Goal: Task Accomplishment & Management: Manage account settings

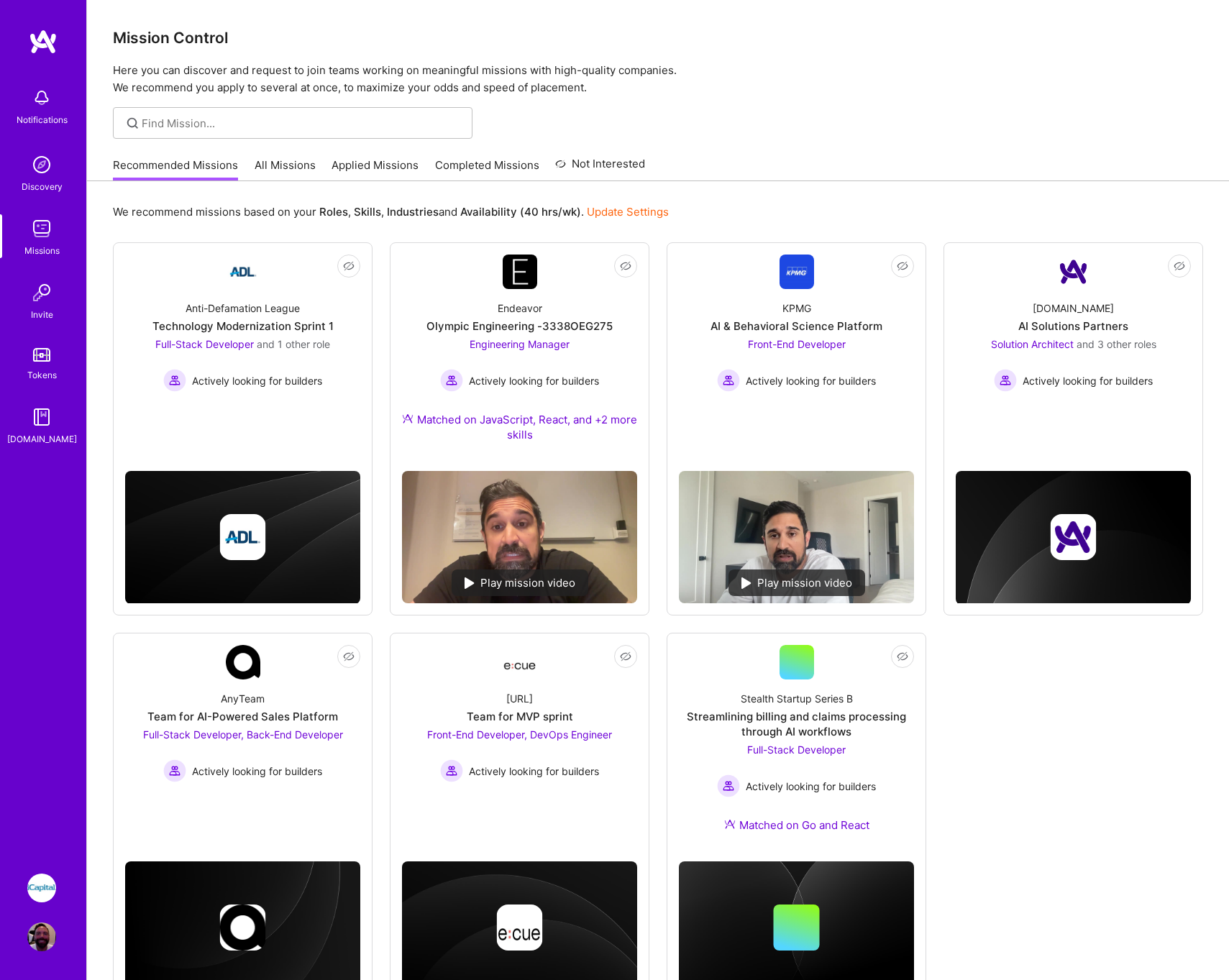
click at [374, 164] on link "Applied Missions" at bounding box center [374, 170] width 87 height 24
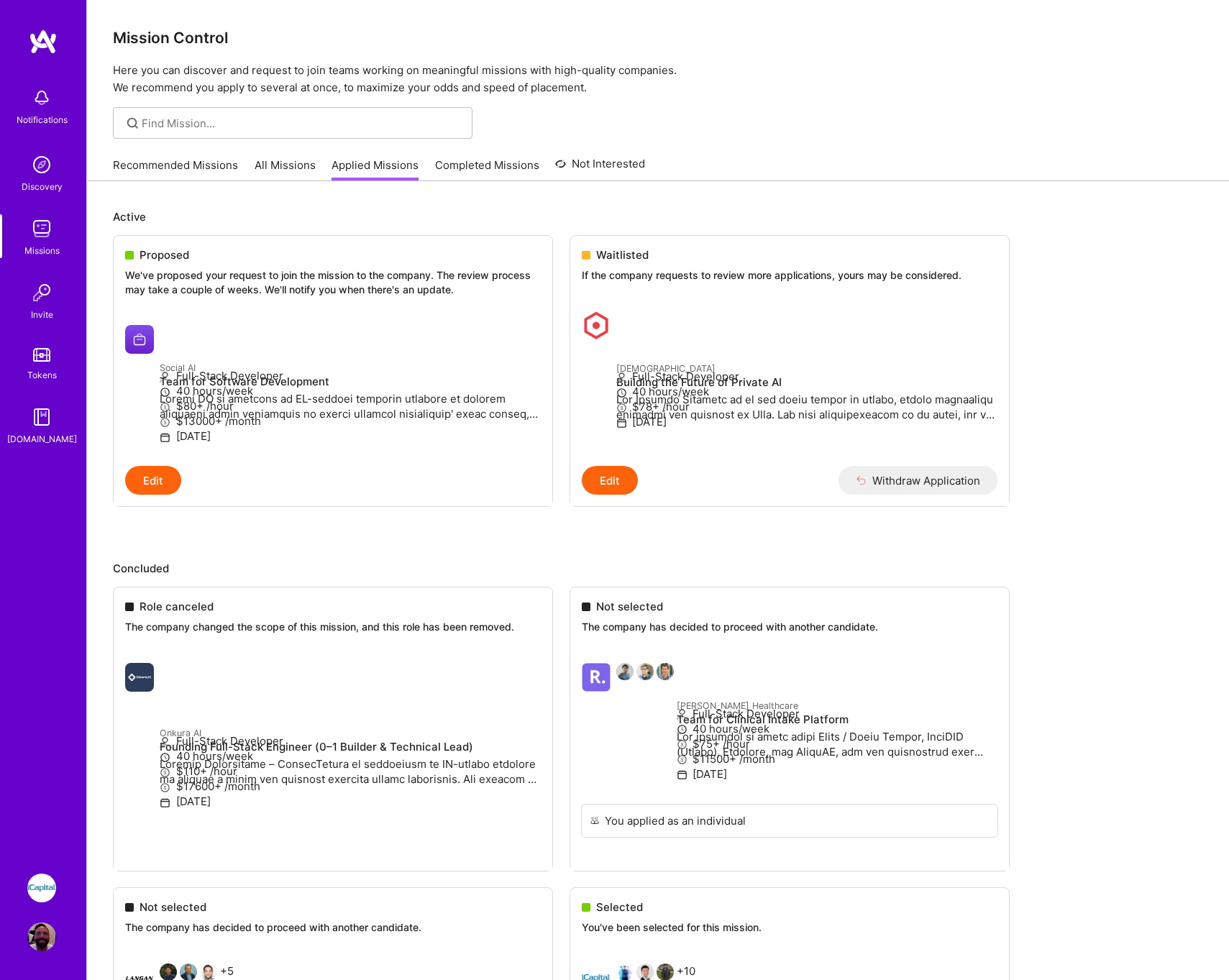
click at [186, 165] on link "Recommended Missions" at bounding box center [175, 170] width 125 height 24
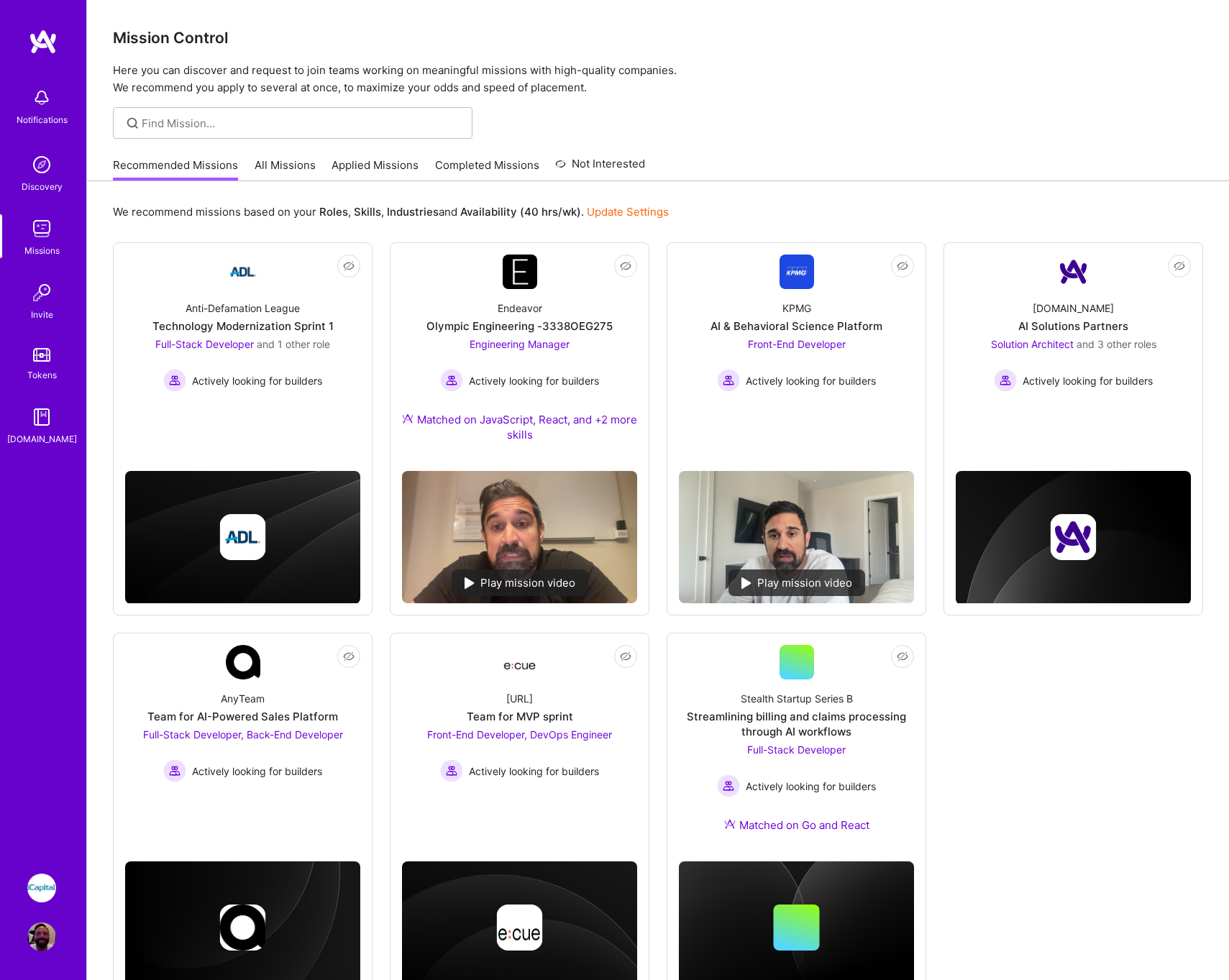
scroll to position [61, 0]
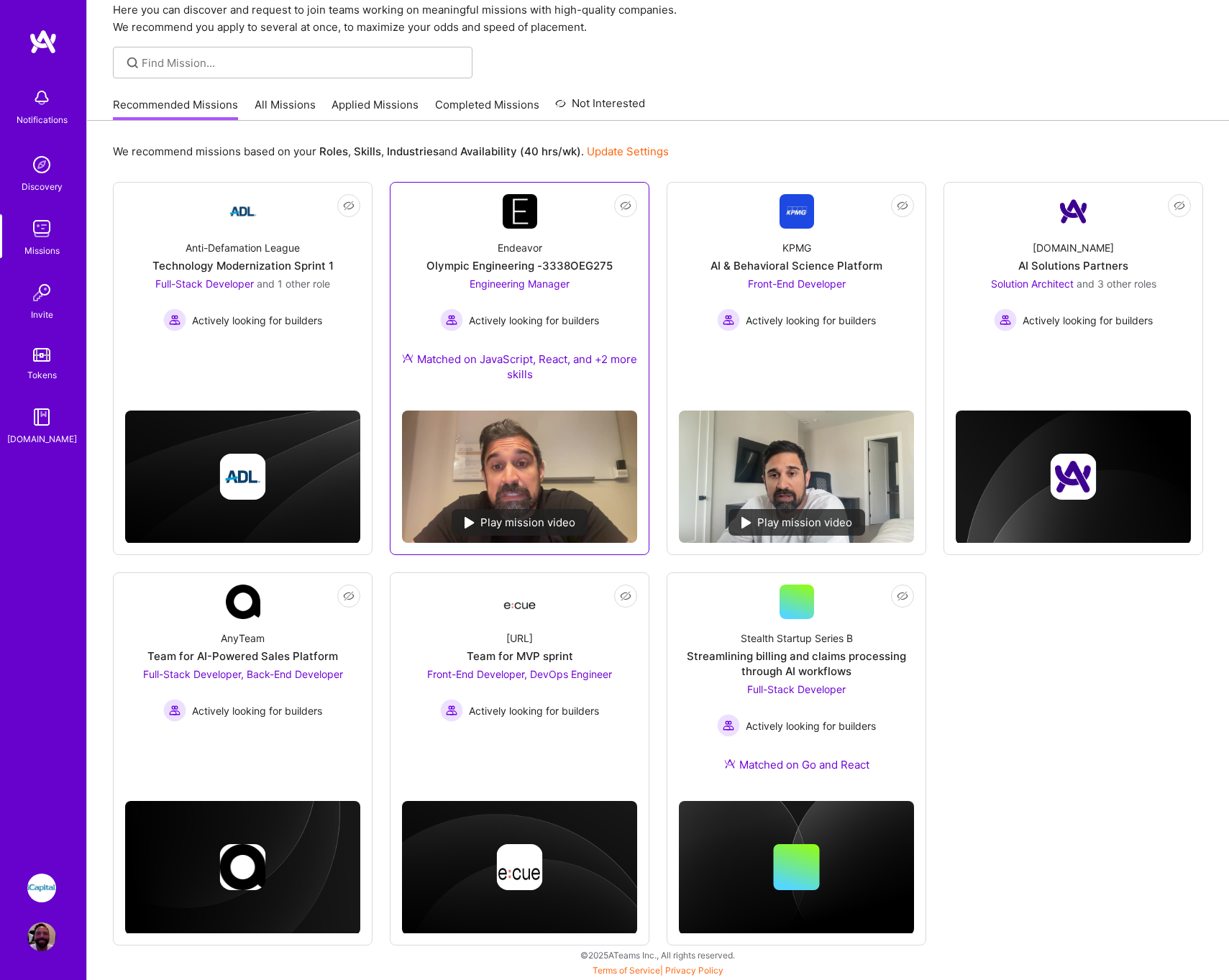
click at [514, 257] on div "Endeavor Olympic Engineering -3338OEG275 Engineering Manager Actively looking f…" at bounding box center [520, 314] width 235 height 171
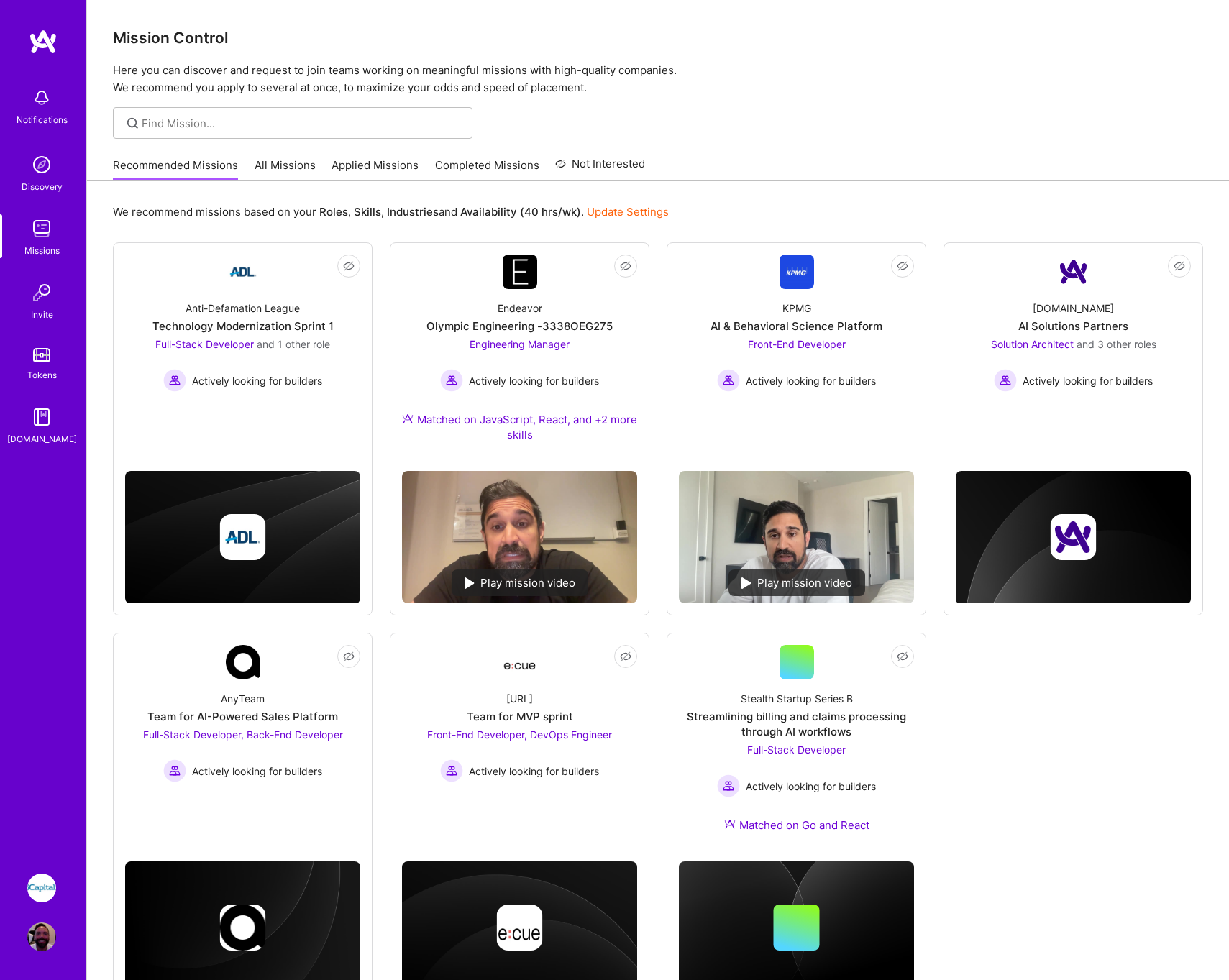
scroll to position [61, 0]
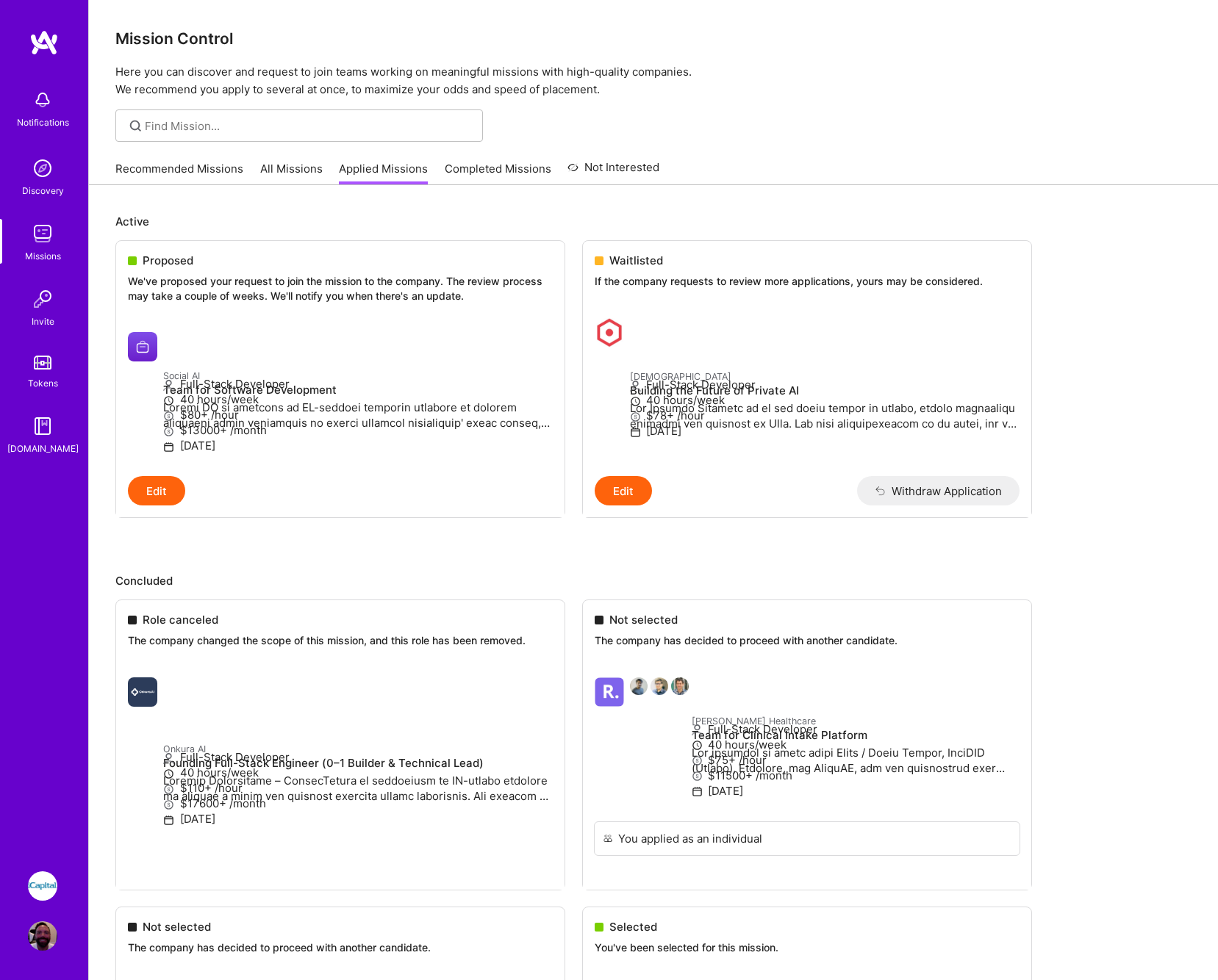
click at [211, 168] on link "Recommended Missions" at bounding box center [179, 173] width 128 height 24
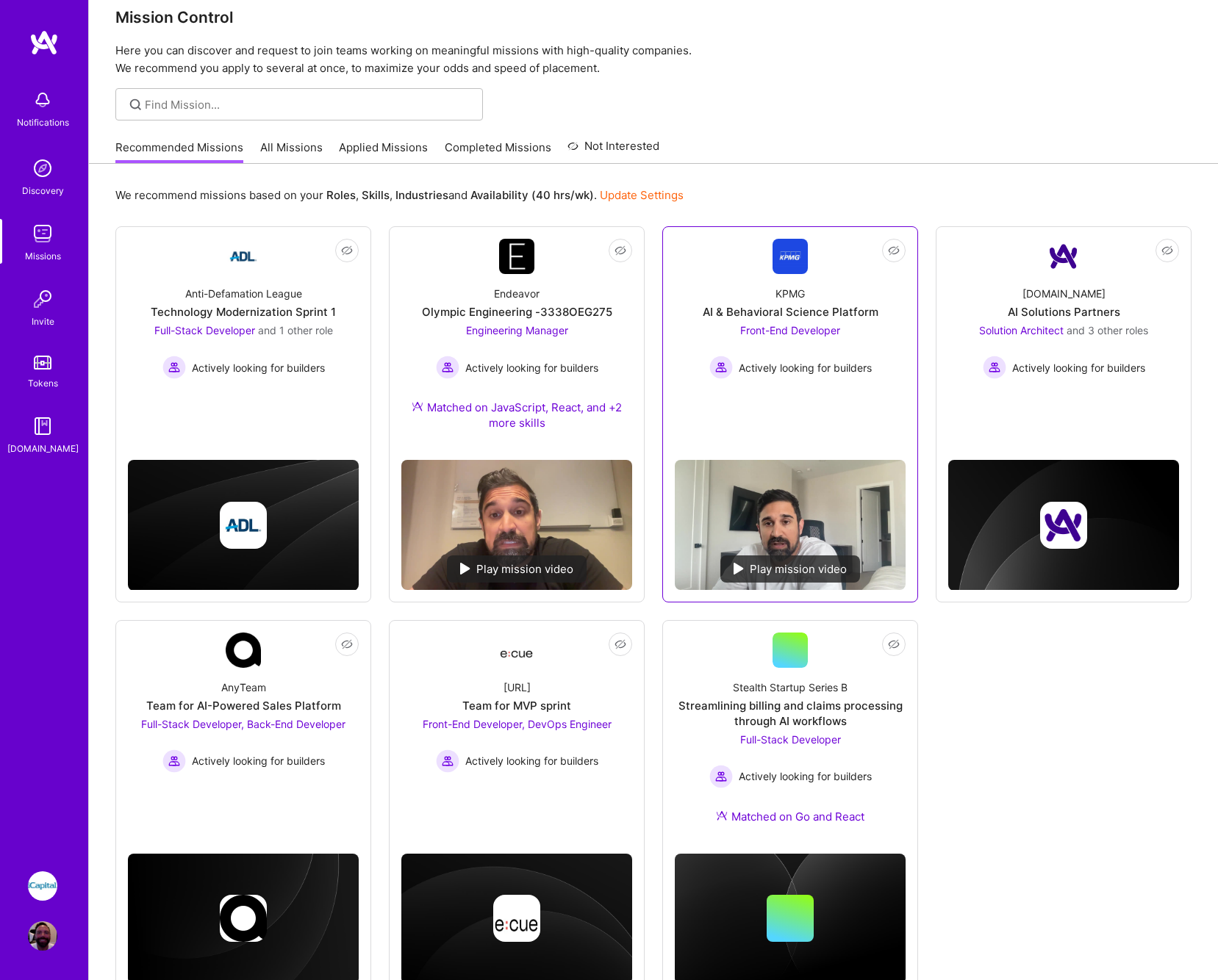
scroll to position [72, 0]
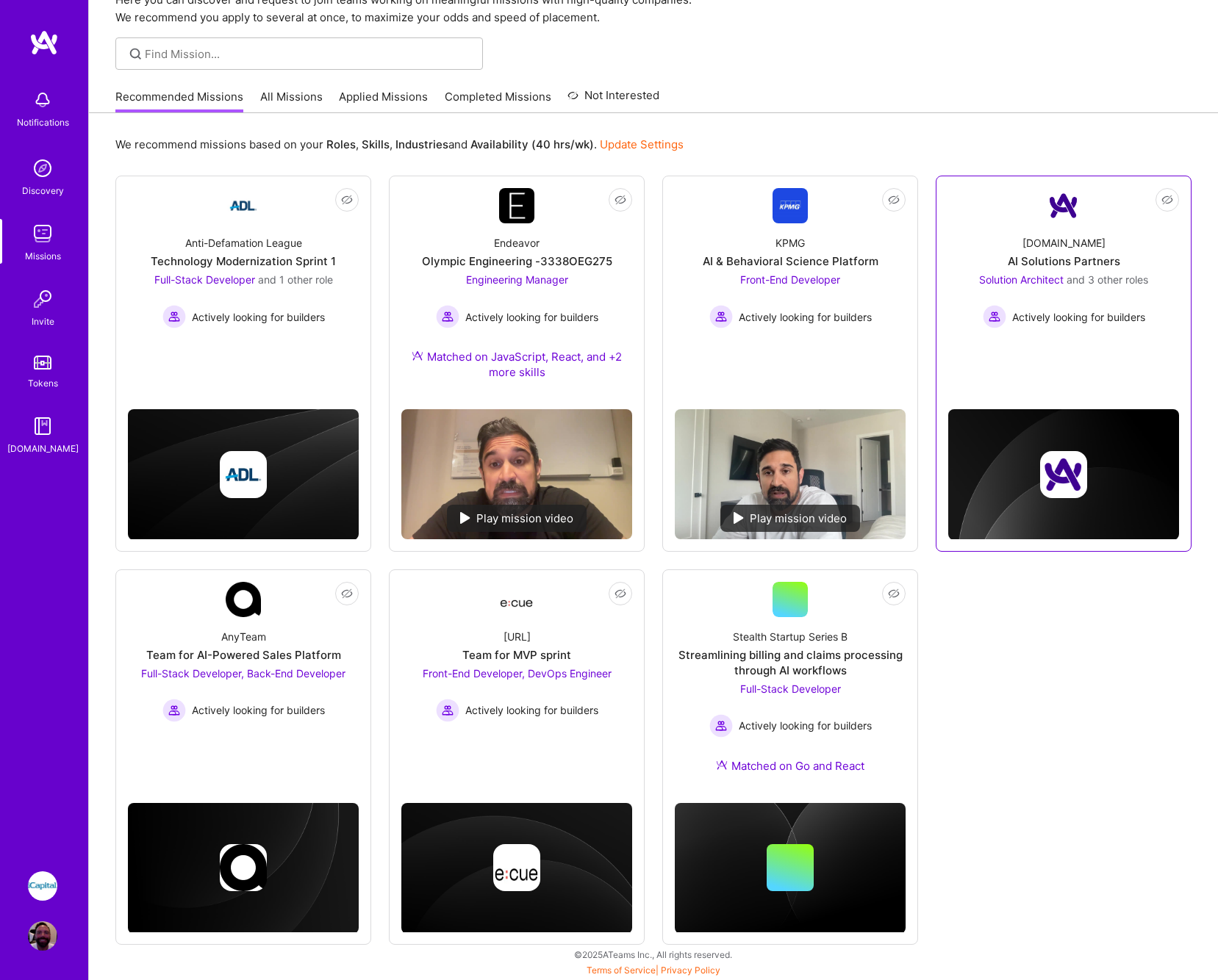
click at [1016, 348] on link "Not Interested [DOMAIN_NAME] AI Solutions Partners Solution Architect and 3 oth…" at bounding box center [1063, 273] width 231 height 170
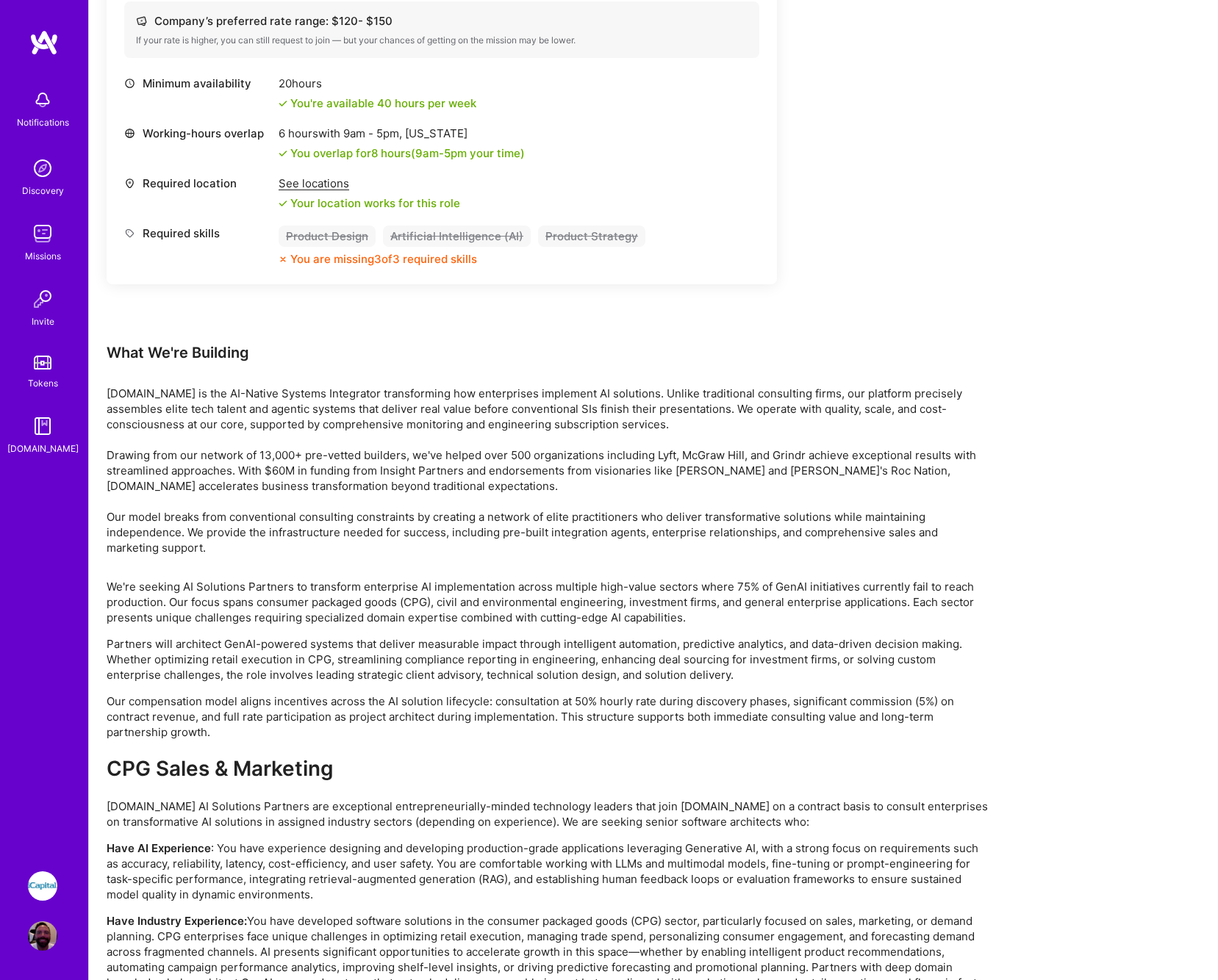
scroll to position [2389, 0]
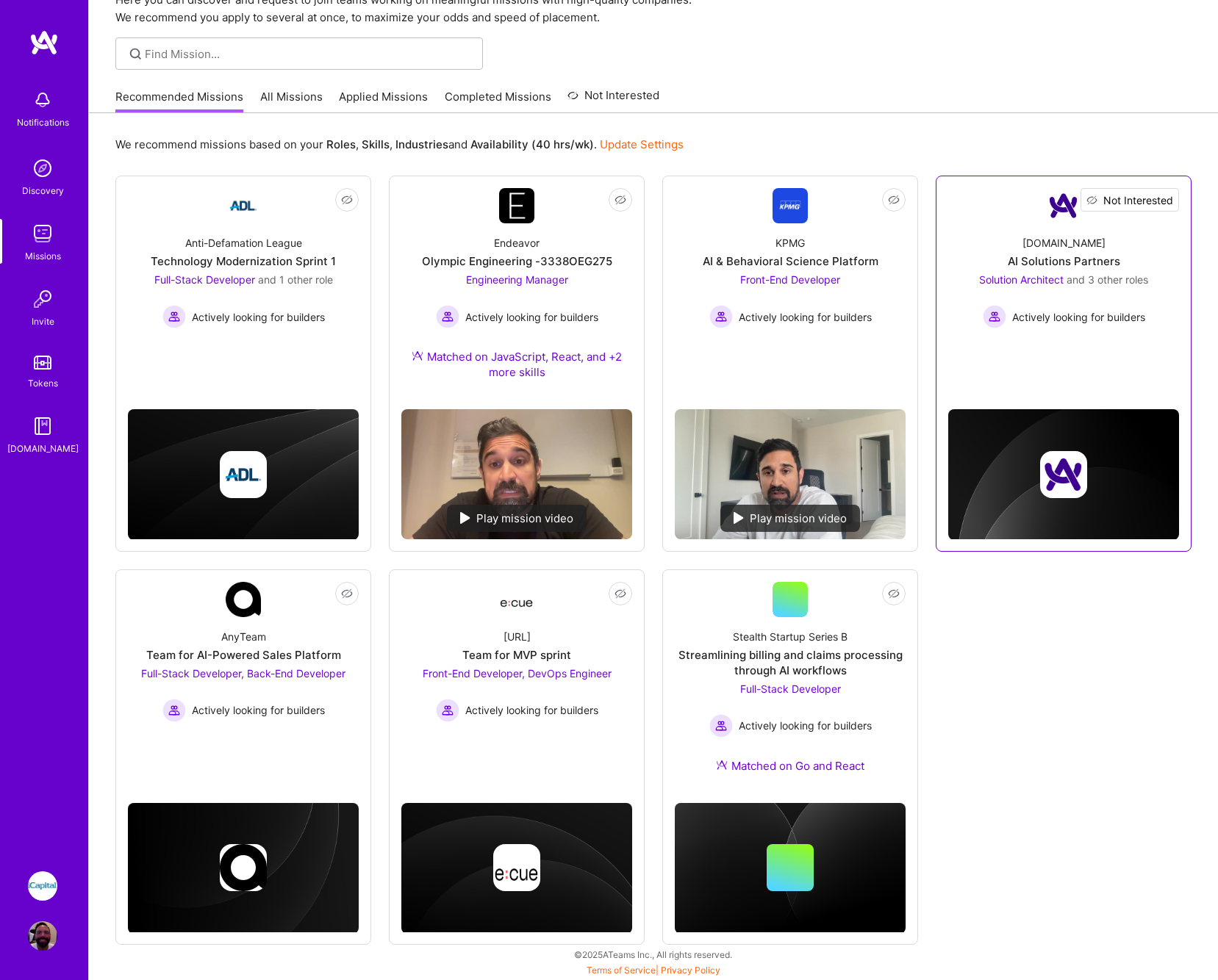
click at [1166, 198] on span "Not Interested" at bounding box center [1137, 200] width 69 height 15
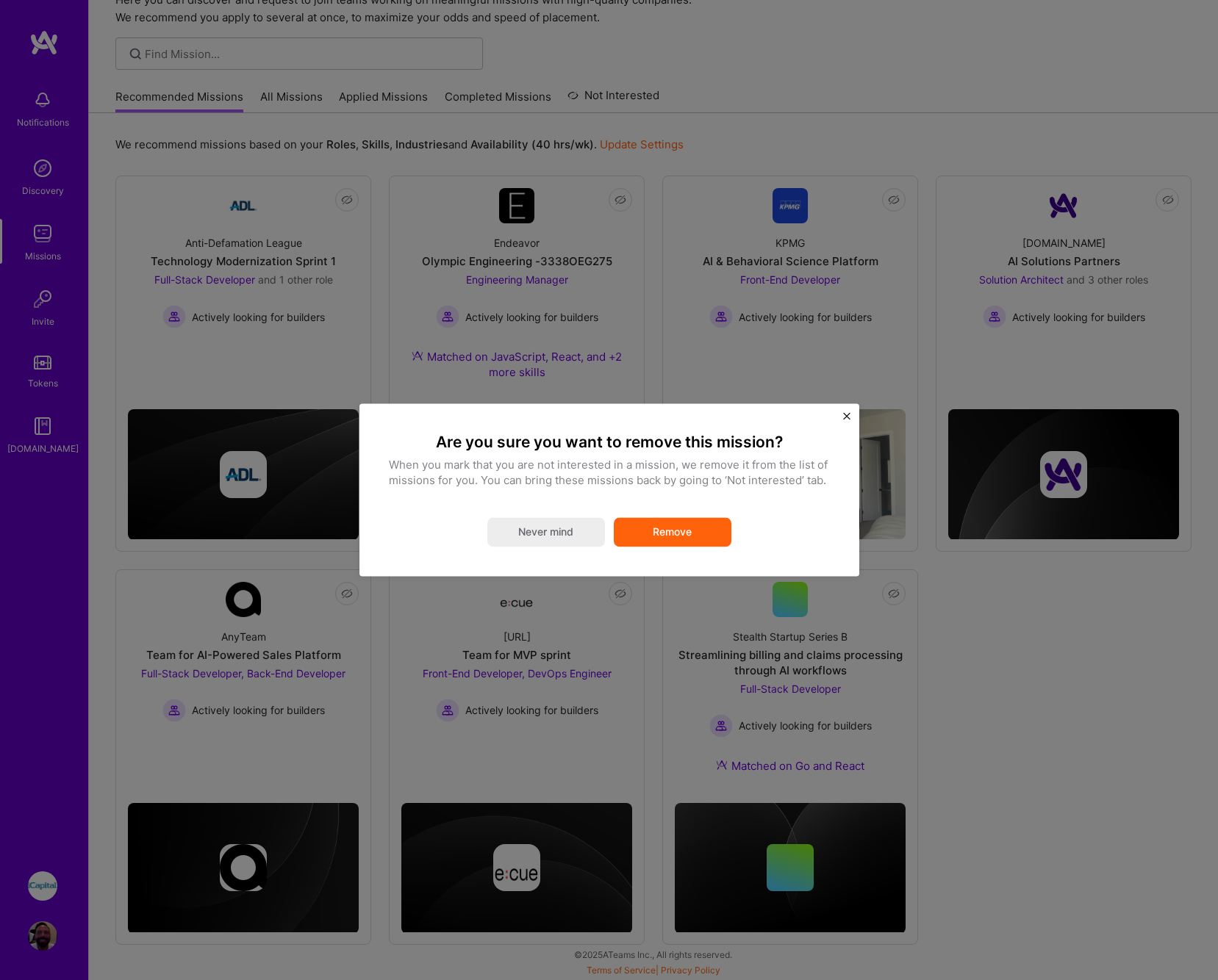
click at [680, 520] on button "Remove" at bounding box center [671, 533] width 117 height 29
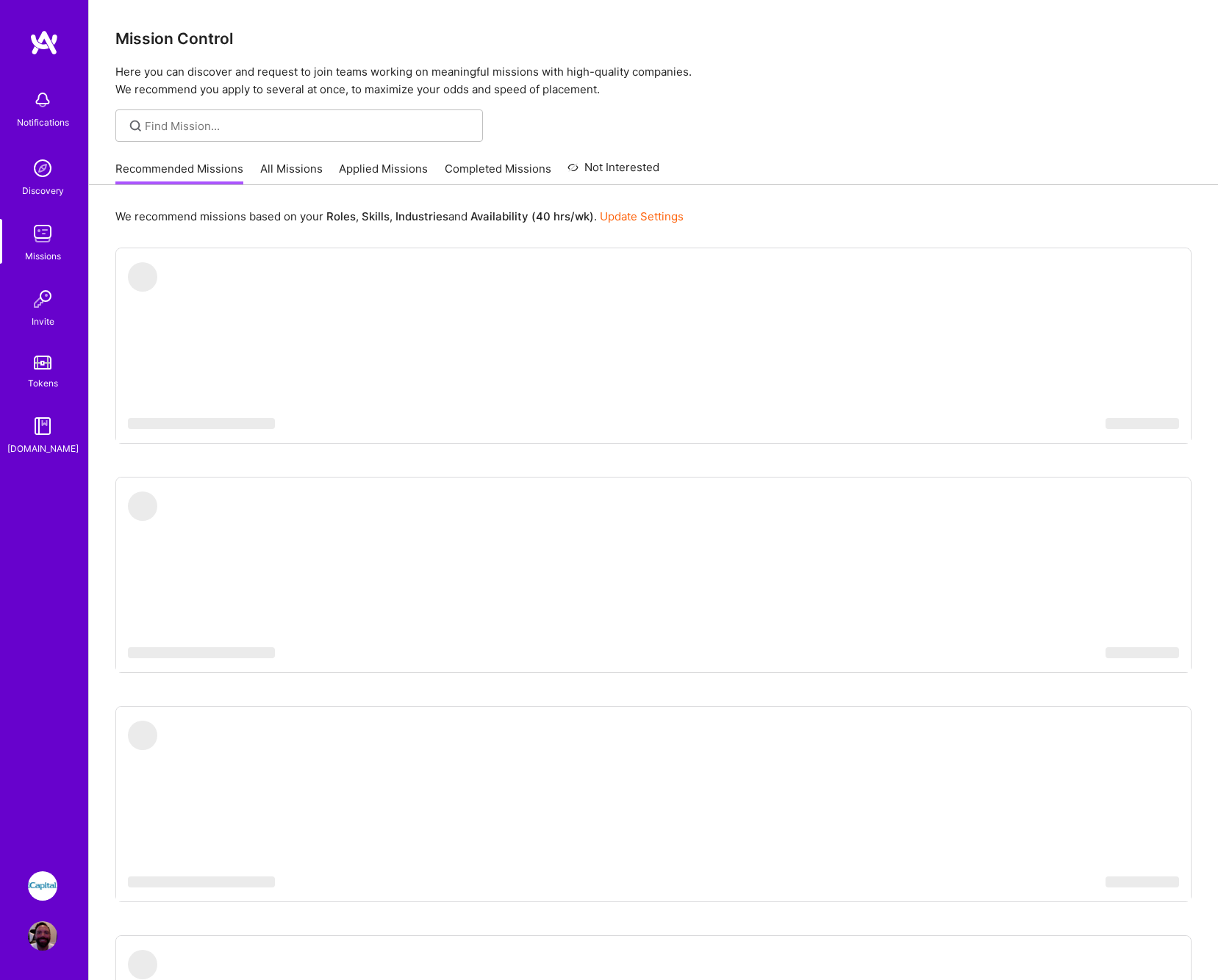
scroll to position [72, 0]
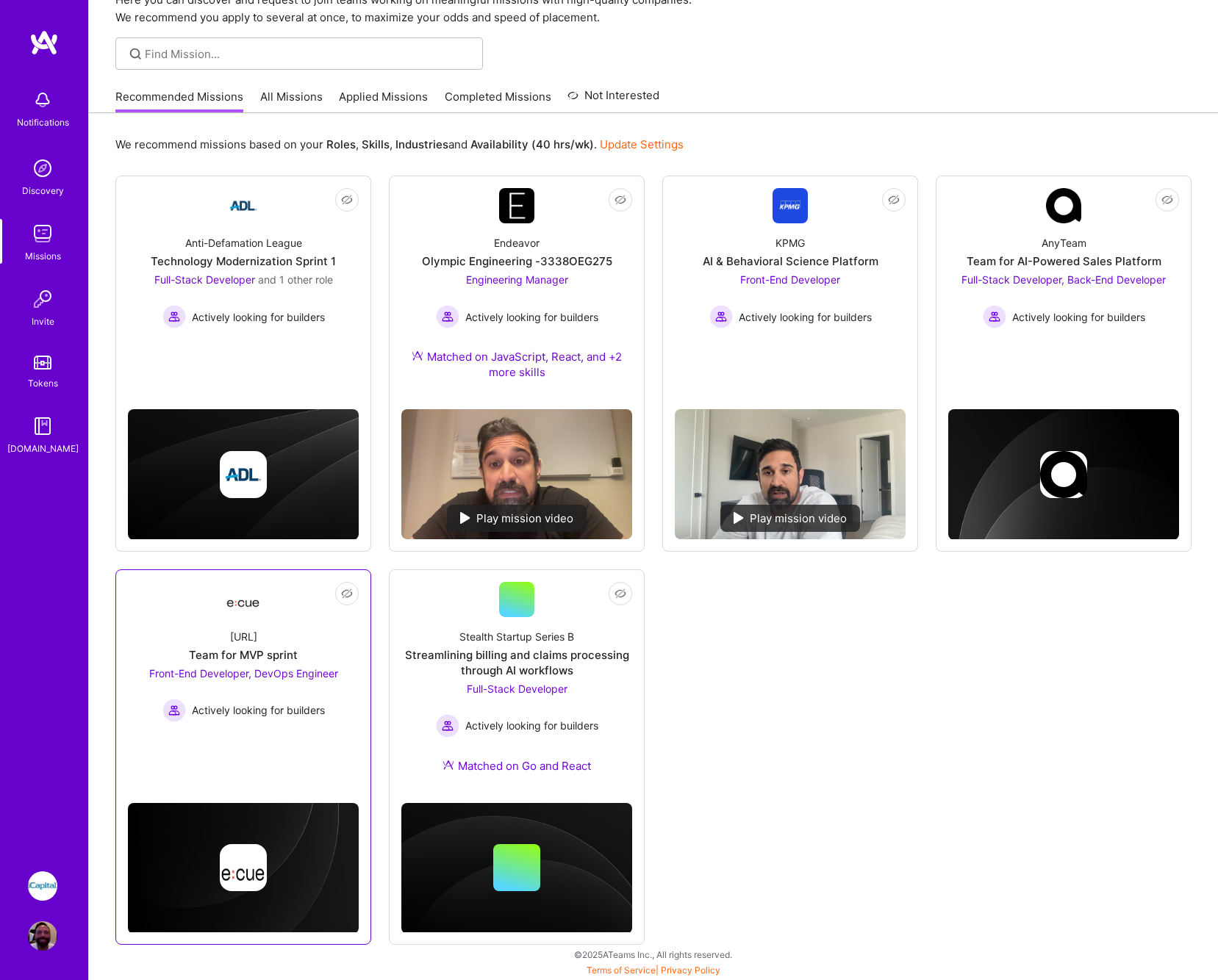
click at [245, 610] on img at bounding box center [244, 599] width 36 height 26
